Goal: Find specific page/section: Find specific page/section

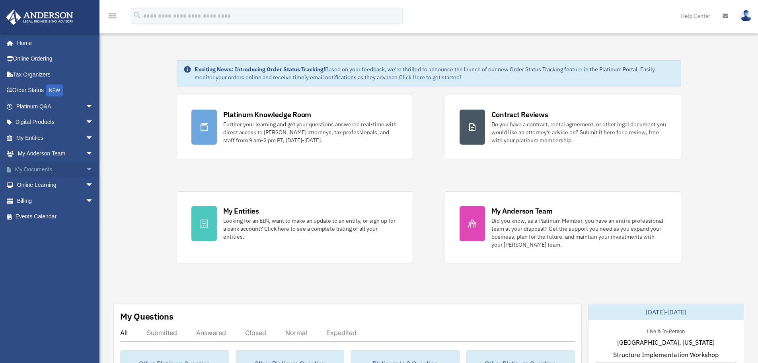
click at [86, 170] on span "arrow_drop_down" at bounding box center [94, 169] width 16 height 16
click at [29, 186] on link "Box" at bounding box center [58, 185] width 94 height 16
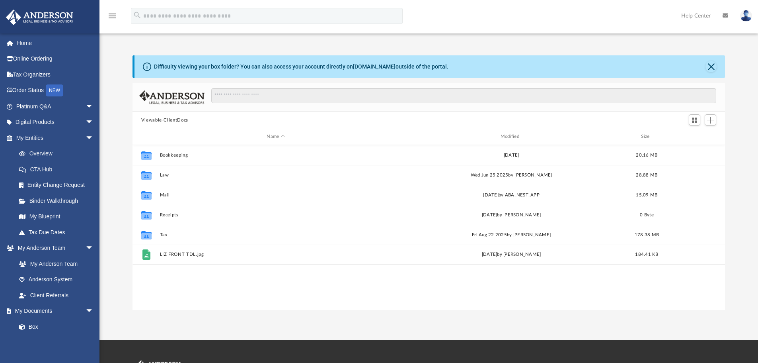
scroll to position [175, 587]
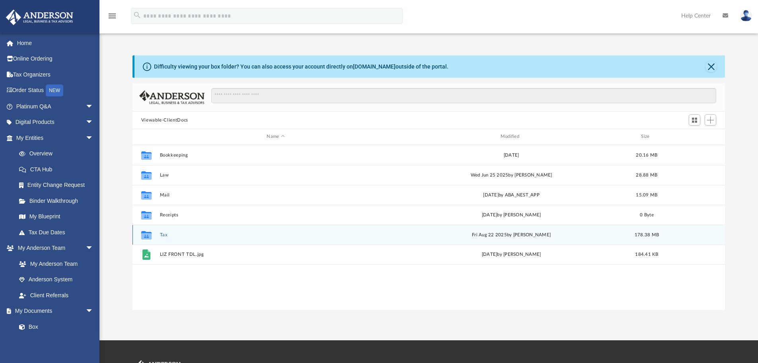
click at [162, 230] on div "Collaborated Folder Tax [DATE] by [PERSON_NAME] 178.38 MB" at bounding box center [429, 235] width 593 height 20
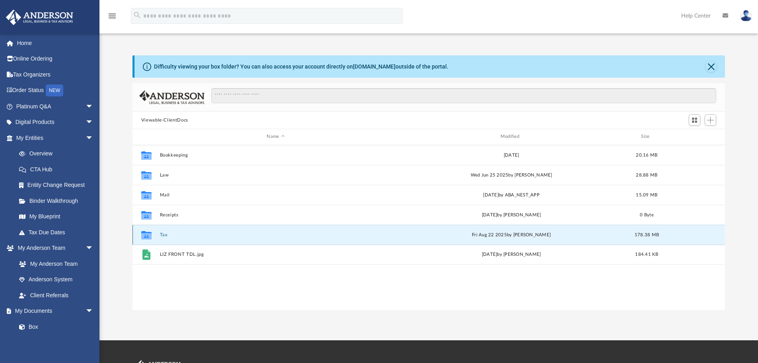
click at [165, 236] on button "Tax" at bounding box center [276, 234] width 232 height 5
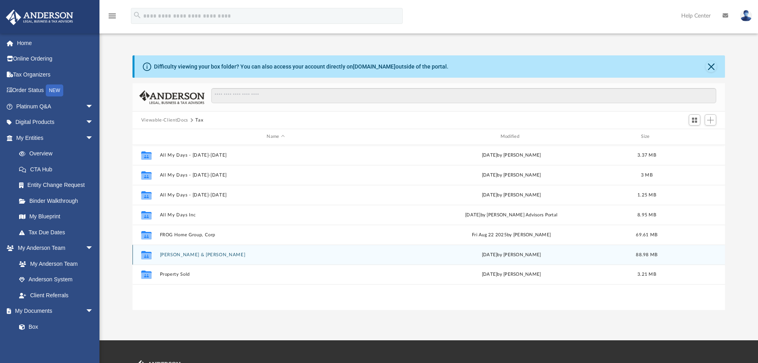
click at [217, 257] on button "[PERSON_NAME] & [PERSON_NAME]" at bounding box center [276, 254] width 232 height 5
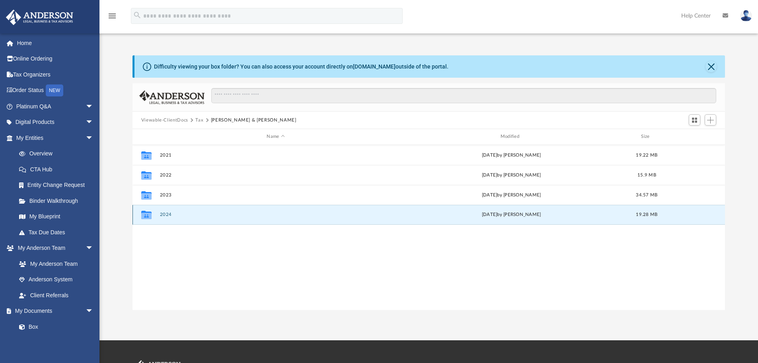
click at [162, 214] on button "2024" at bounding box center [276, 214] width 232 height 5
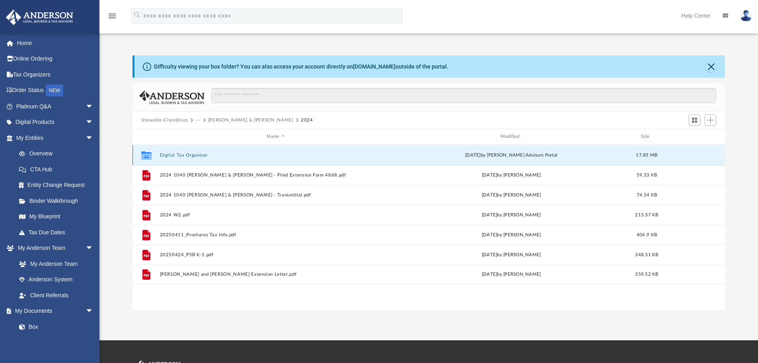
click at [210, 155] on button "Digital Tax Organizer" at bounding box center [276, 154] width 232 height 5
